Goal: Register for event/course

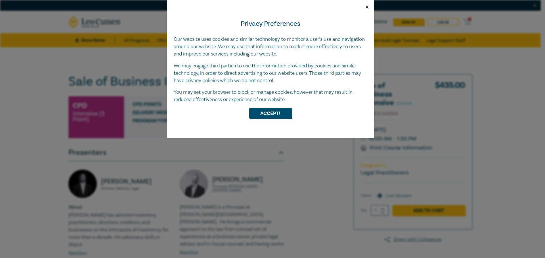
click at [368, 6] on button "Close" at bounding box center [366, 7] width 5 height 5
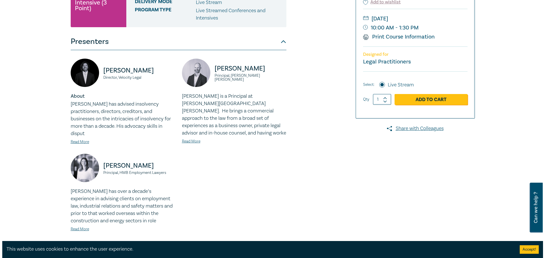
scroll to position [113, 0]
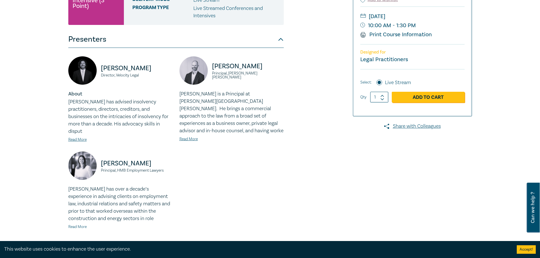
click at [75, 225] on link "Read More" at bounding box center [77, 227] width 18 height 5
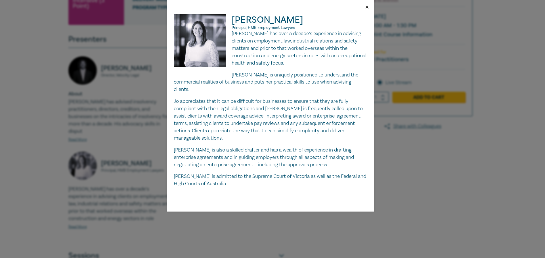
click at [366, 6] on button "Close" at bounding box center [366, 7] width 5 height 5
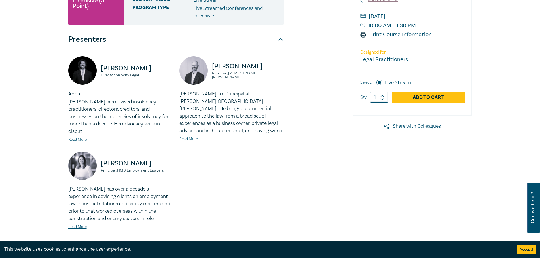
click at [191, 137] on link "Read More" at bounding box center [189, 139] width 18 height 5
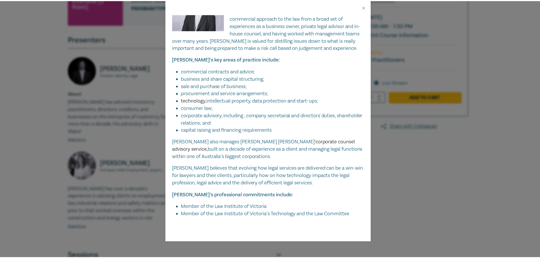
scroll to position [31, 0]
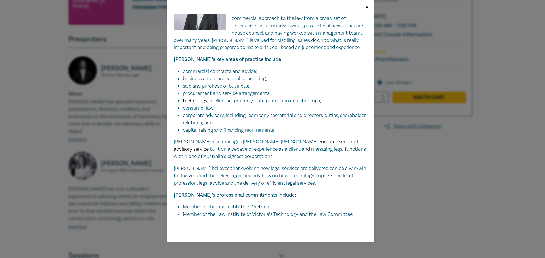
click at [369, 7] on button "Close" at bounding box center [366, 7] width 5 height 5
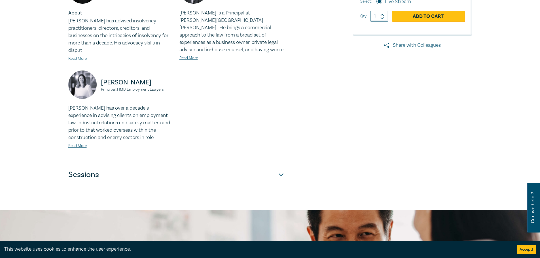
scroll to position [199, 0]
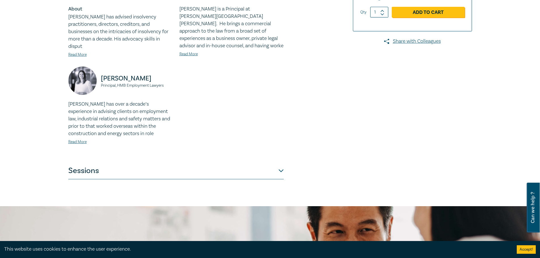
click at [281, 163] on button "Sessions" at bounding box center [176, 171] width 216 height 17
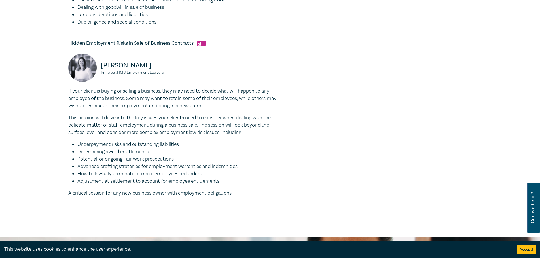
scroll to position [454, 0]
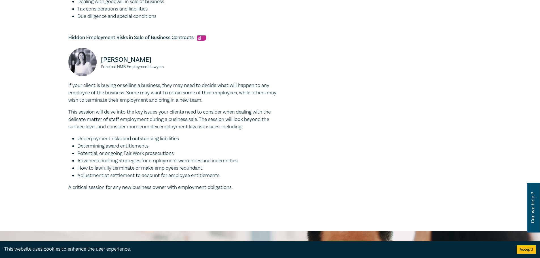
drag, startPoint x: 69, startPoint y: 87, endPoint x: 268, endPoint y: 197, distance: 227.3
drag, startPoint x: 66, startPoint y: 85, endPoint x: 253, endPoint y: 186, distance: 212.1
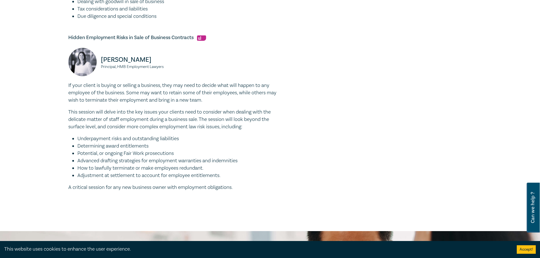
copy div "If your client is buying or selling a business, they may need to decide what wi…"
